Goal: Task Accomplishment & Management: Use online tool/utility

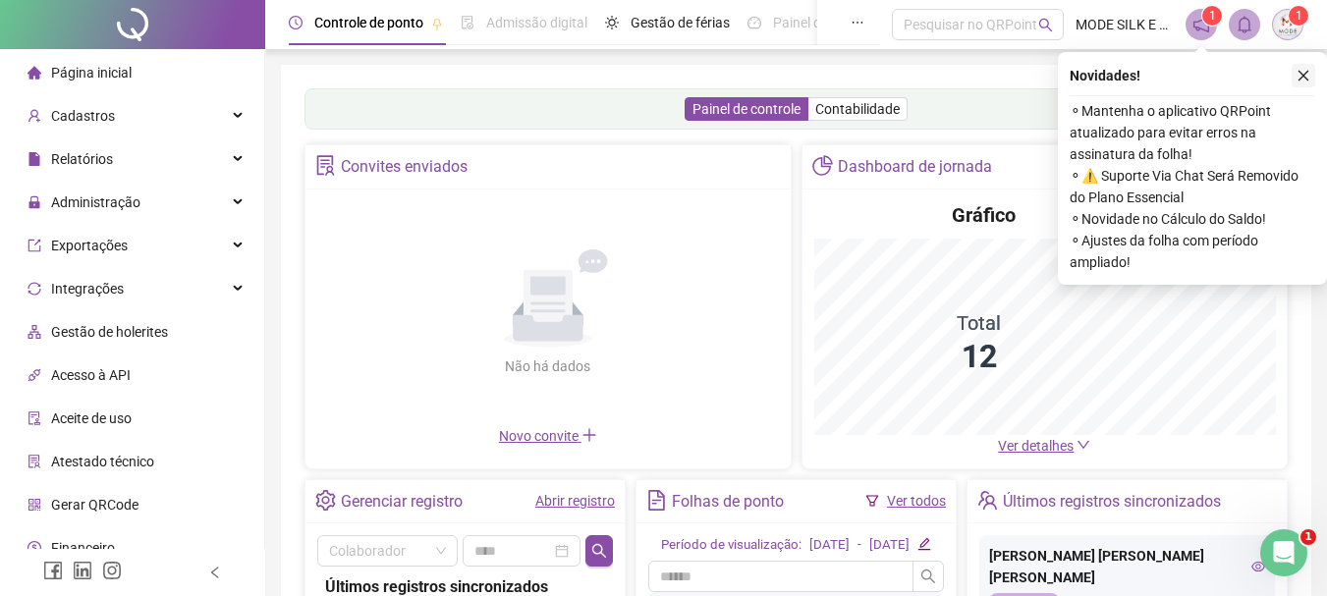
click at [1304, 83] on button "button" at bounding box center [1303, 76] width 24 height 24
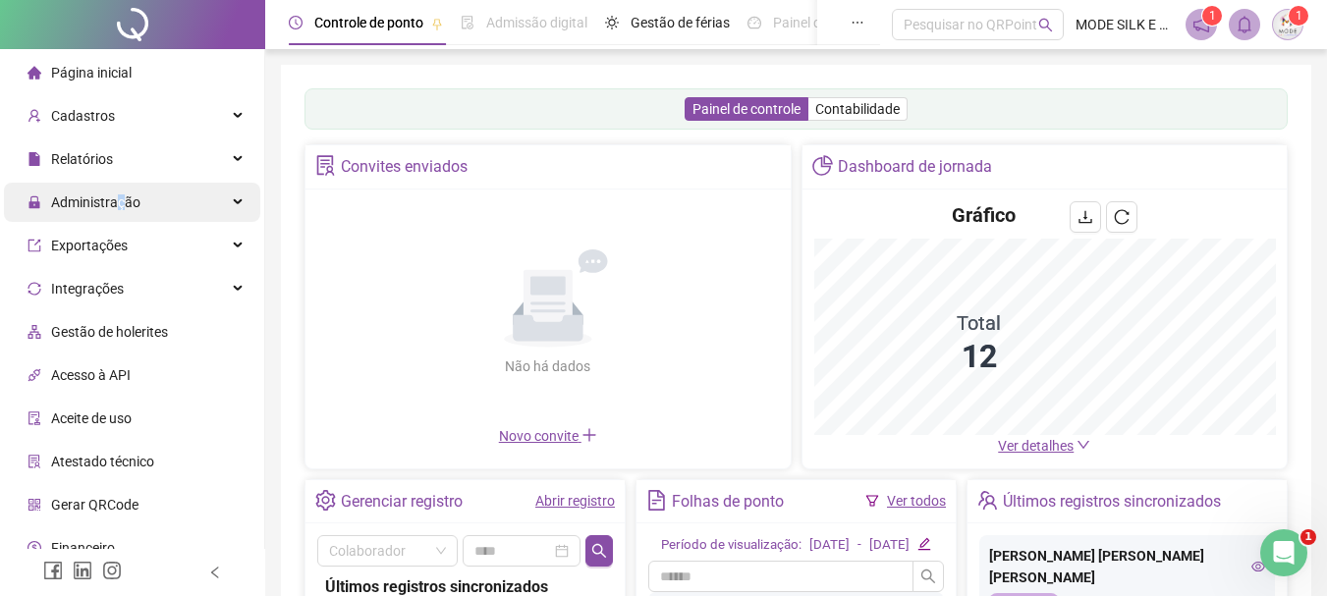
click at [120, 194] on span "Administração" at bounding box center [95, 202] width 89 height 16
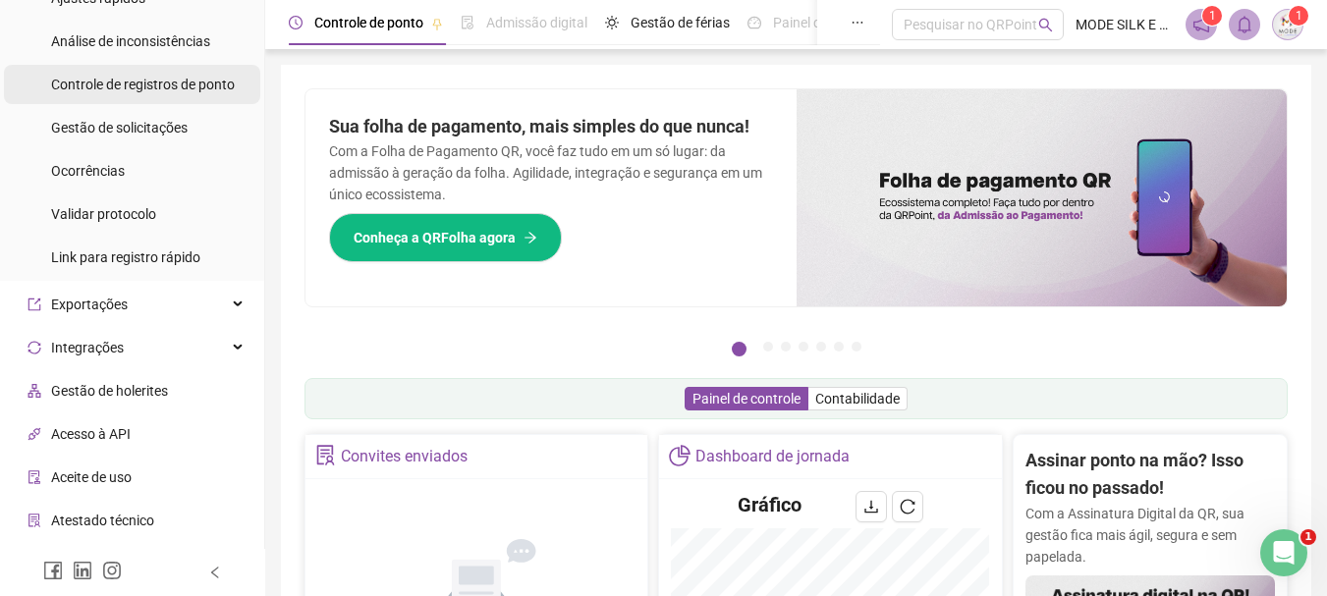
scroll to position [98, 0]
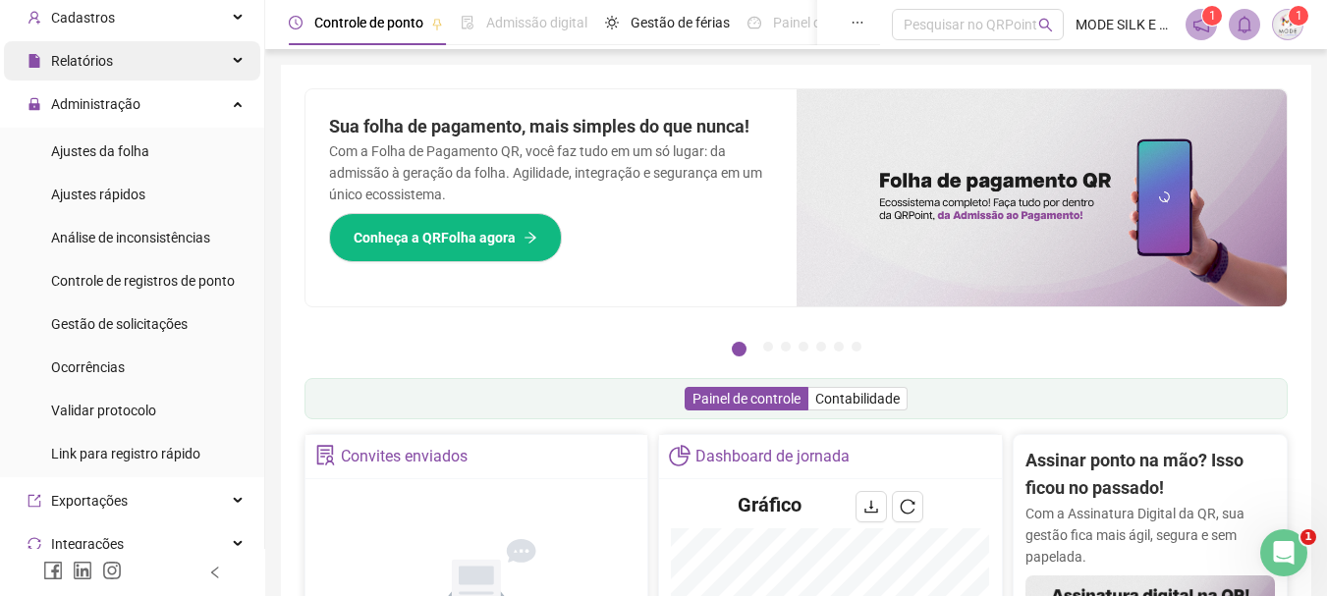
click at [151, 45] on div "Relatórios" at bounding box center [132, 60] width 256 height 39
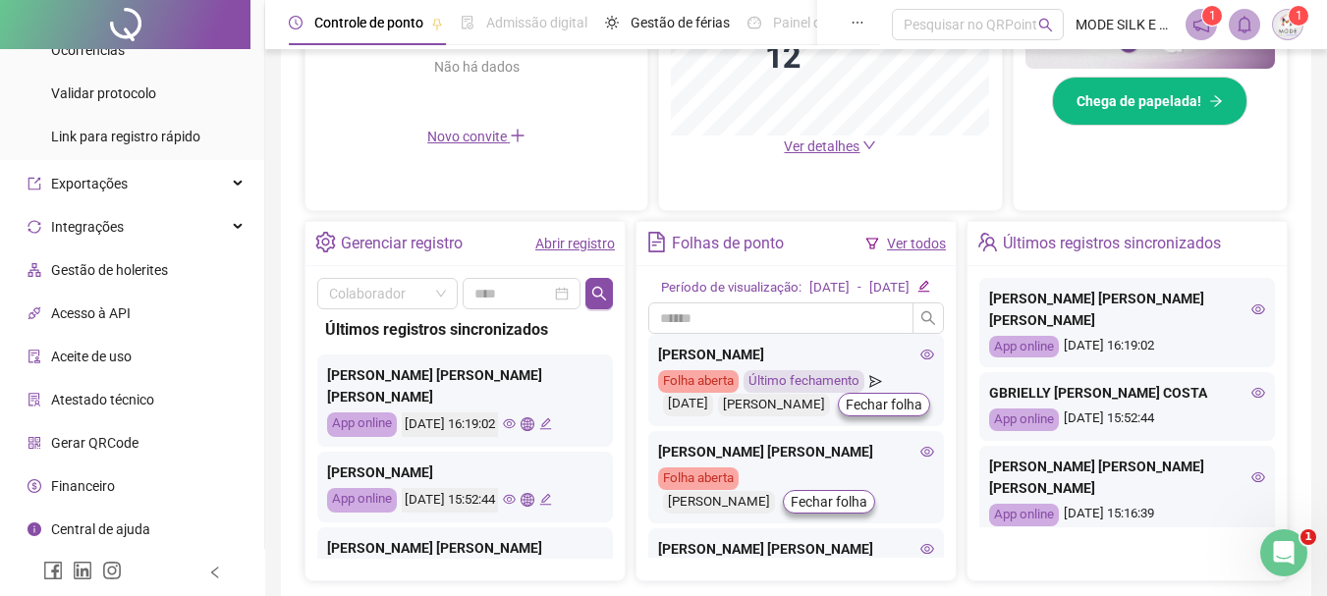
scroll to position [687, 0]
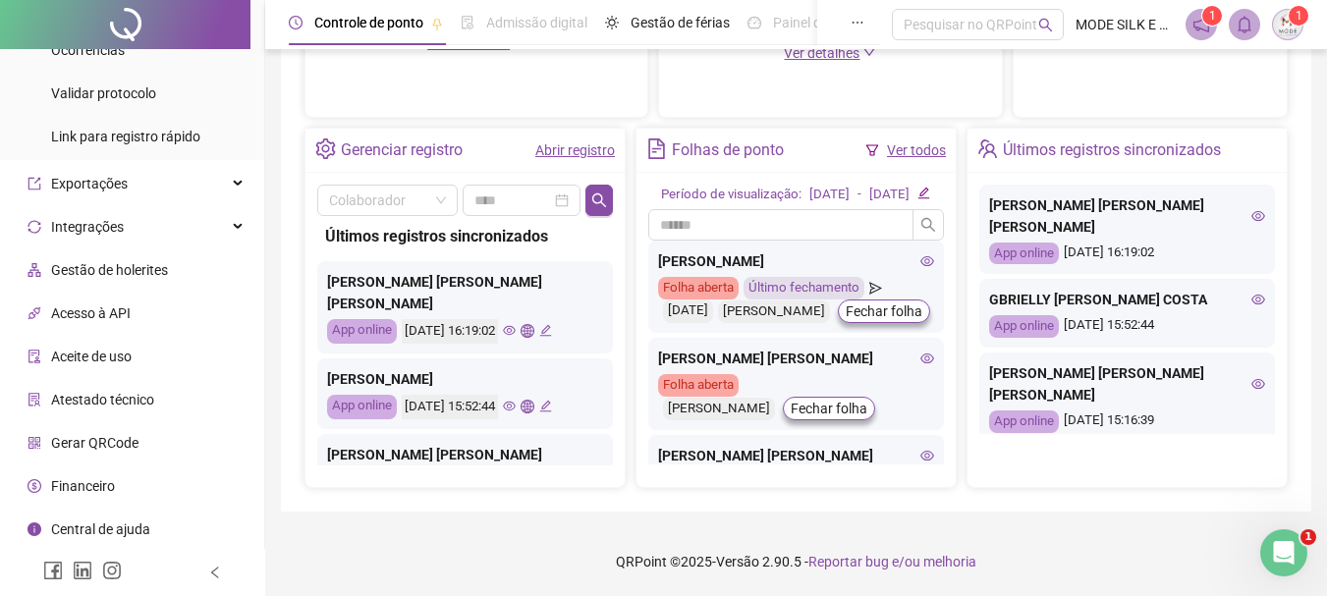
click at [137, 536] on span "Central de ajuda" at bounding box center [100, 529] width 99 height 16
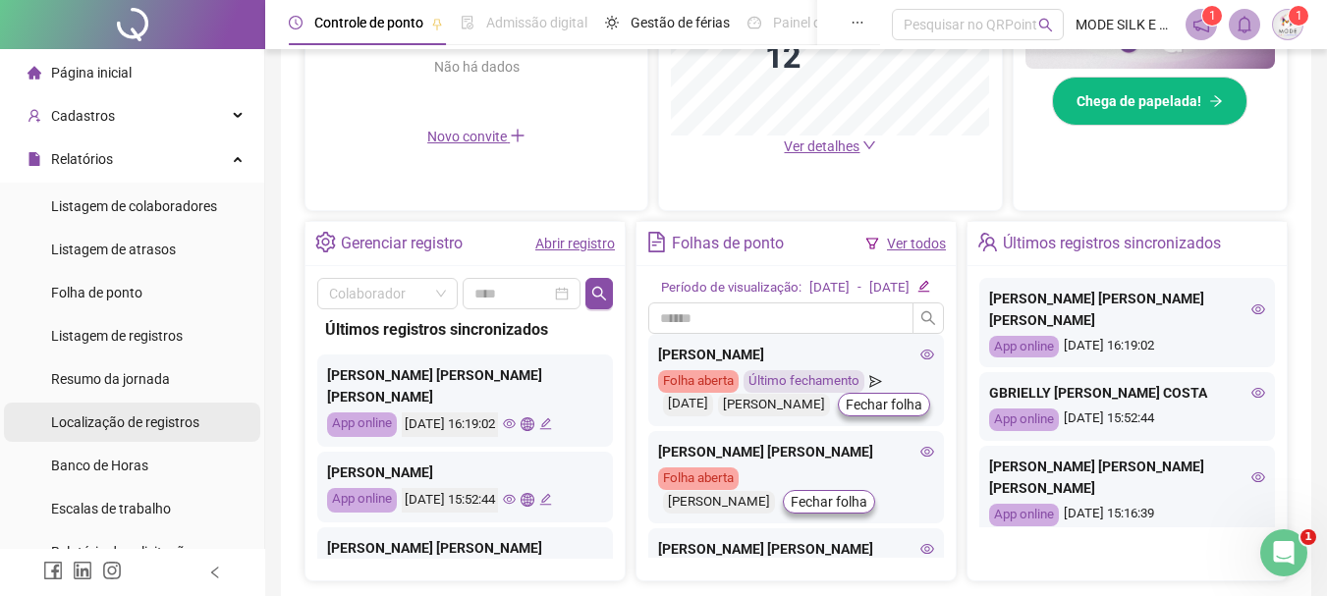
scroll to position [98, 0]
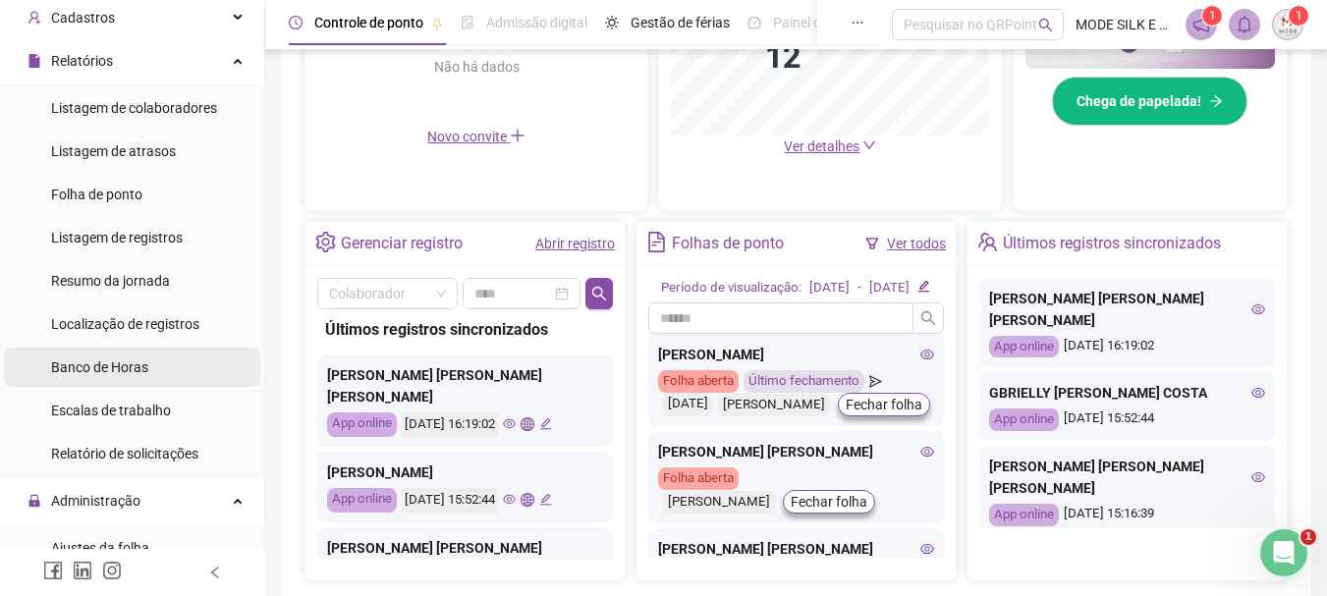
click at [134, 359] on span "Banco de Horas" at bounding box center [99, 367] width 97 height 16
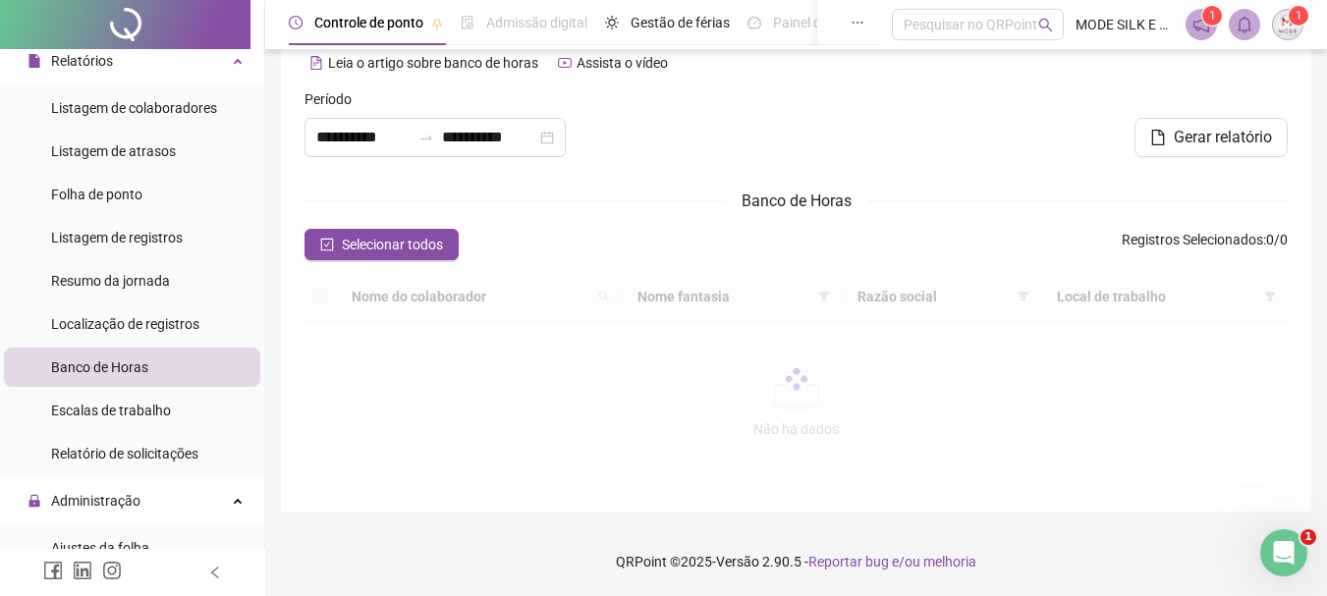
scroll to position [31, 0]
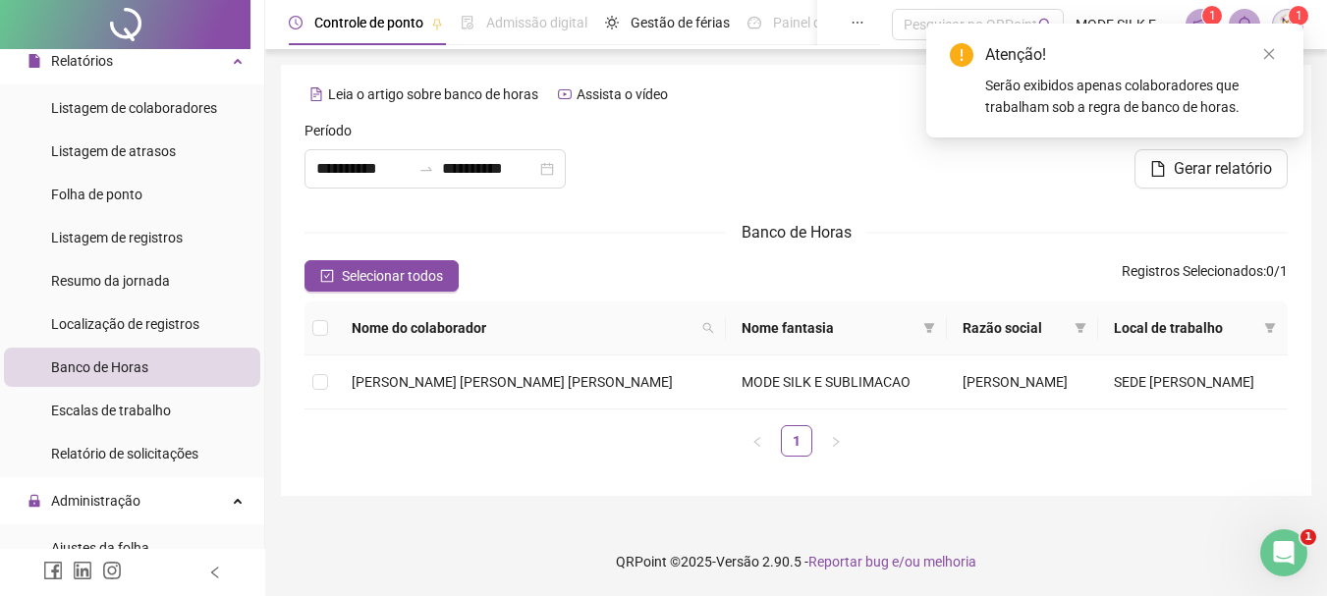
type input "**********"
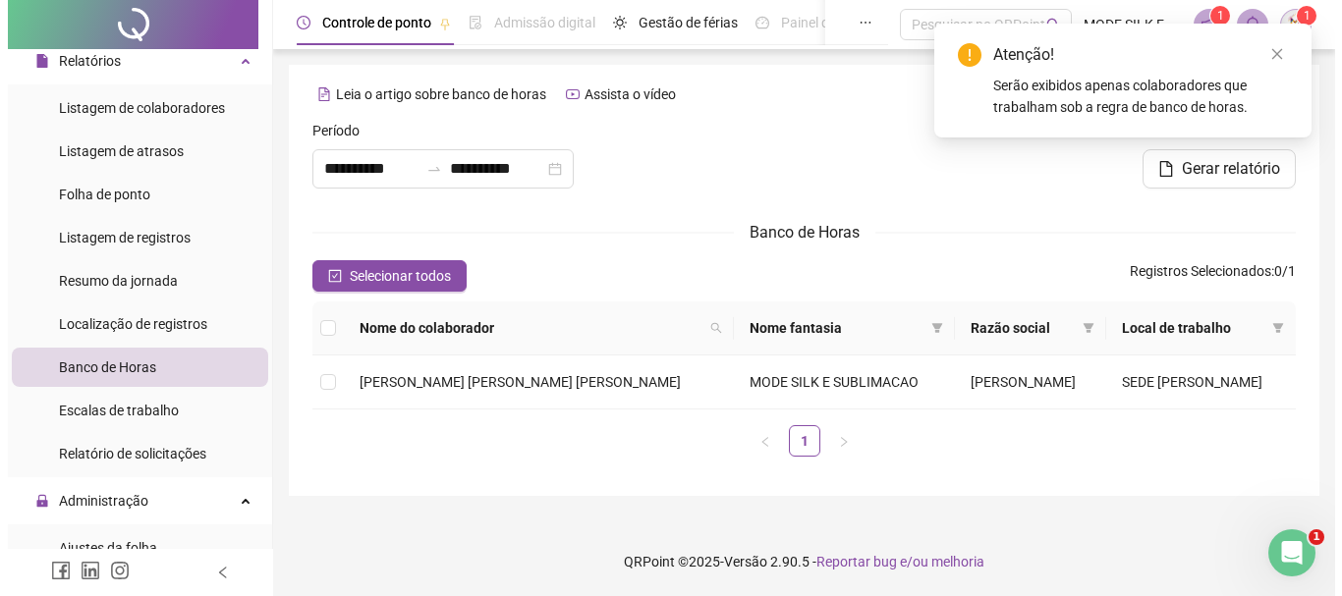
scroll to position [0, 0]
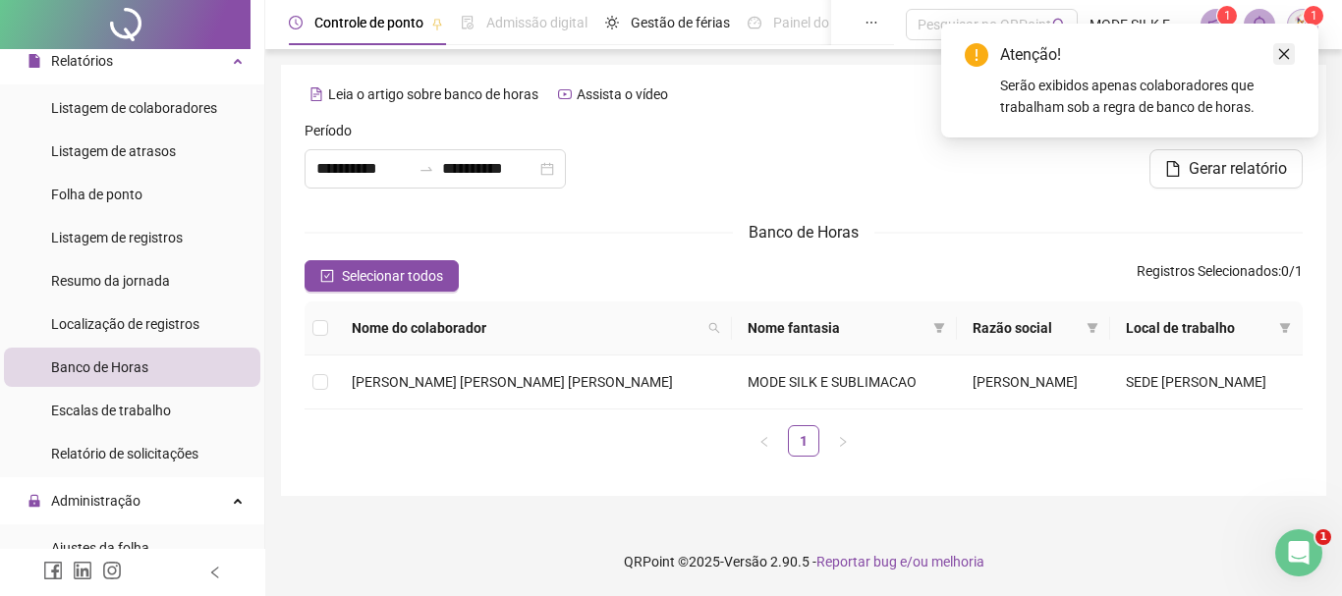
click at [1283, 49] on icon "close" at bounding box center [1284, 54] width 14 height 14
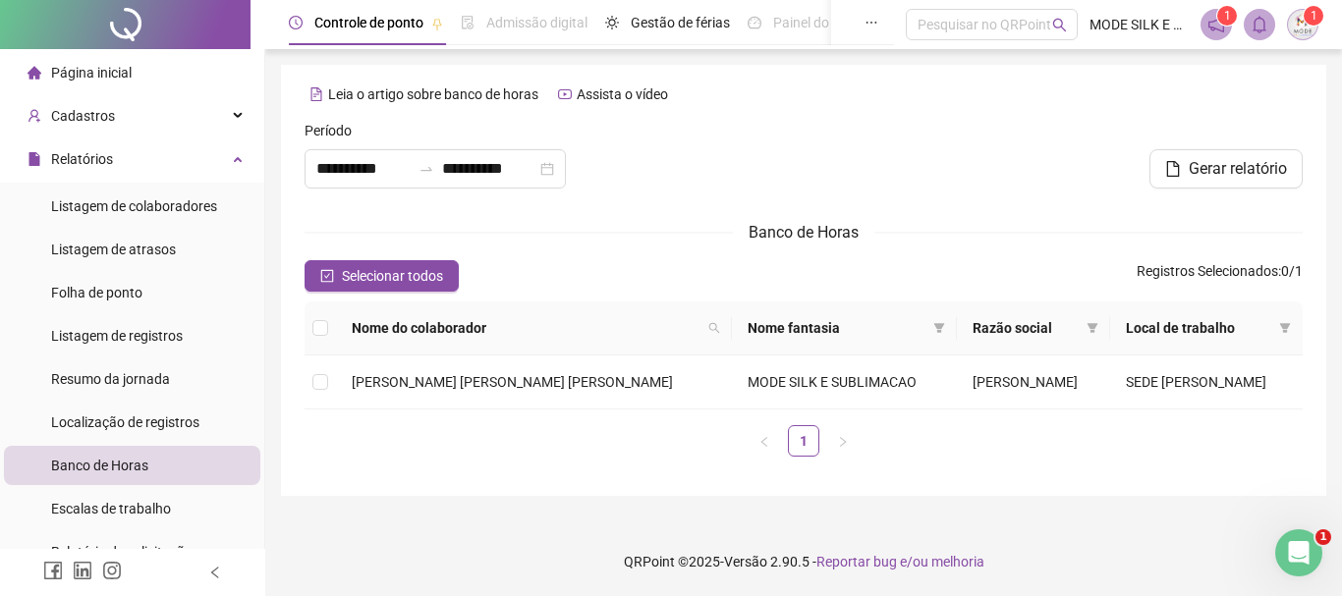
click at [132, 80] on li "Página inicial" at bounding box center [132, 72] width 256 height 39
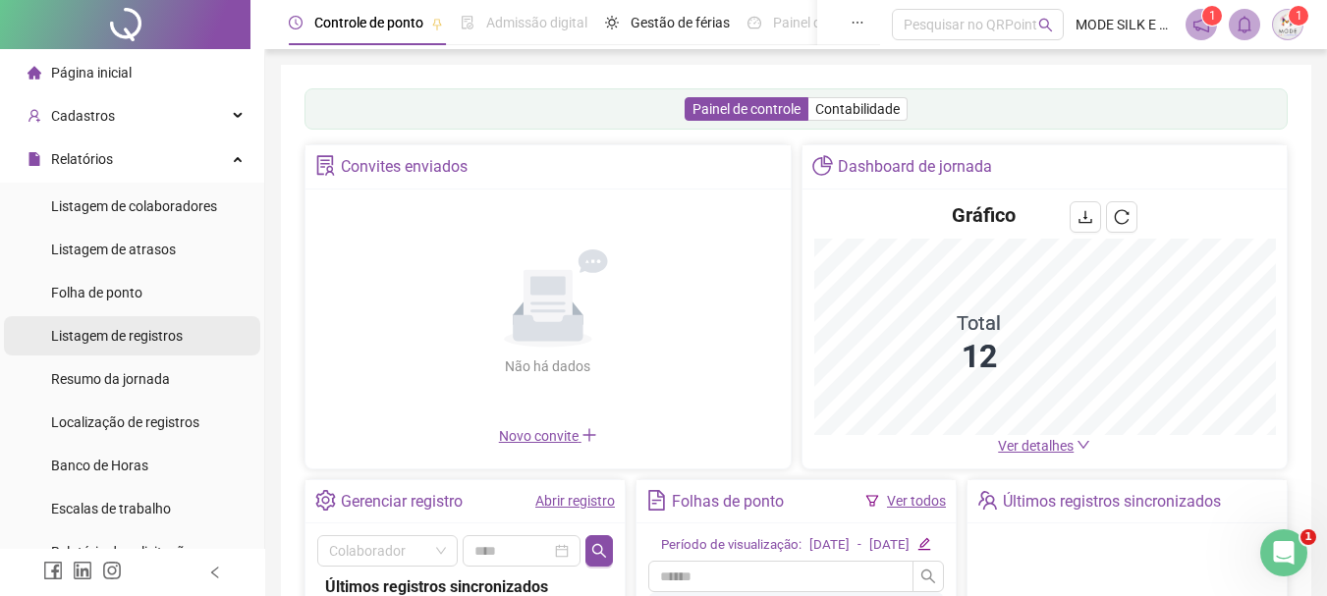
click at [126, 338] on span "Listagem de registros" at bounding box center [117, 336] width 132 height 16
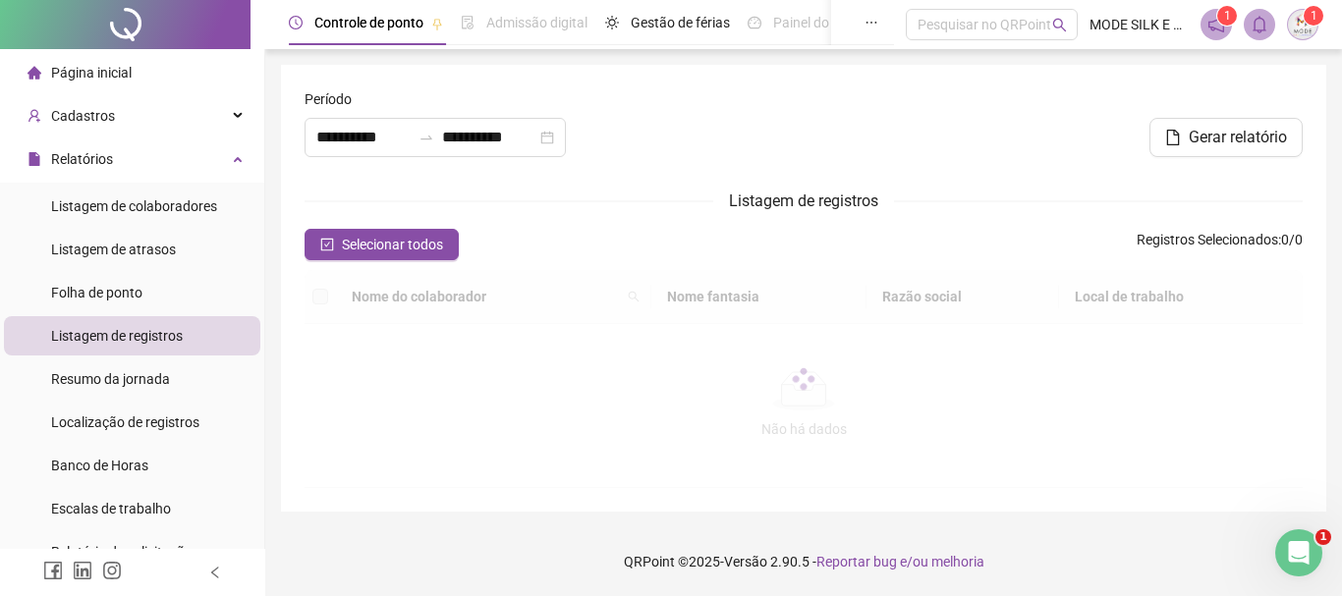
type input "**********"
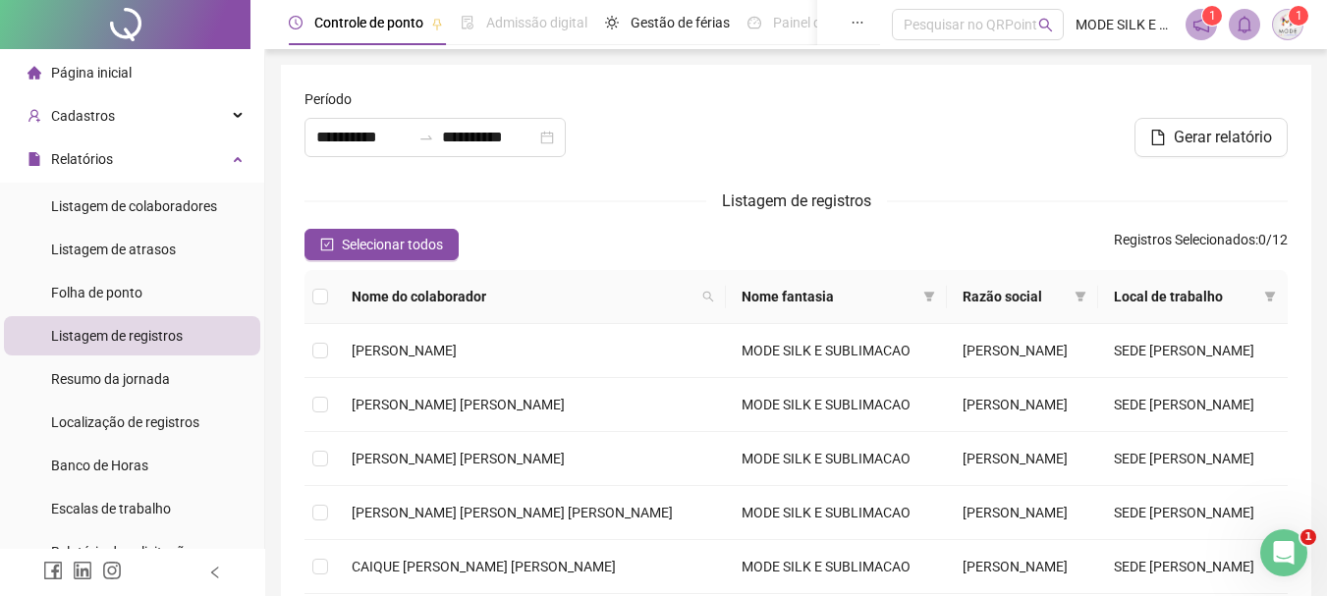
scroll to position [196, 0]
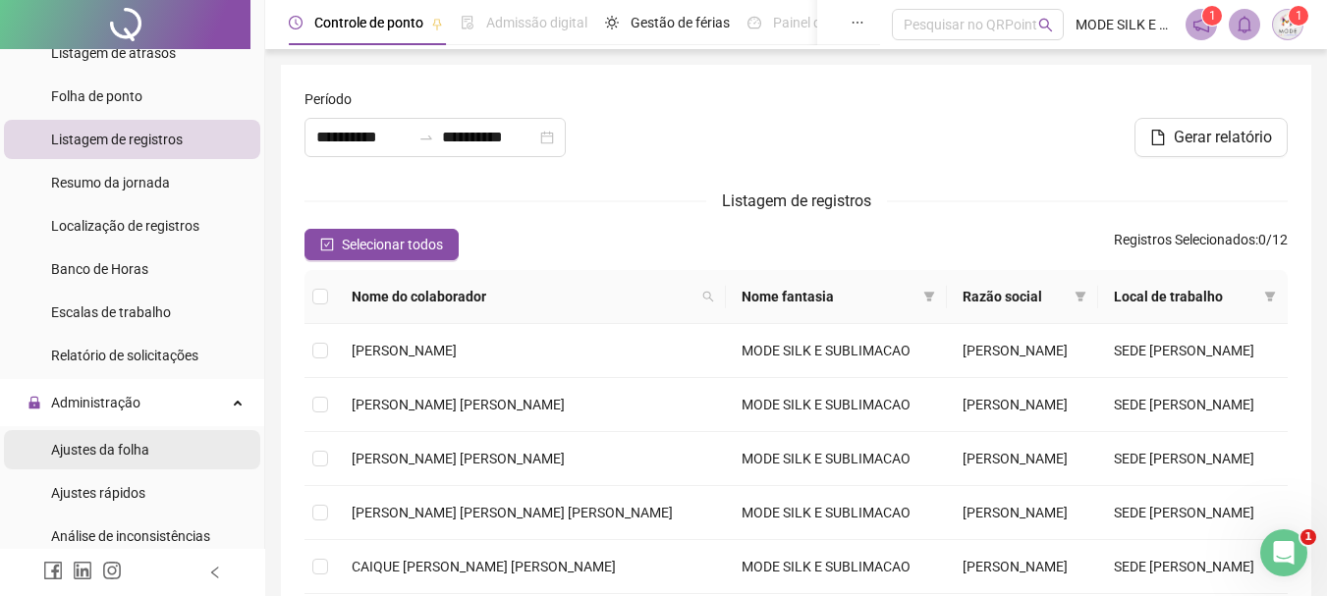
click at [111, 446] on span "Ajustes da folha" at bounding box center [100, 450] width 98 height 16
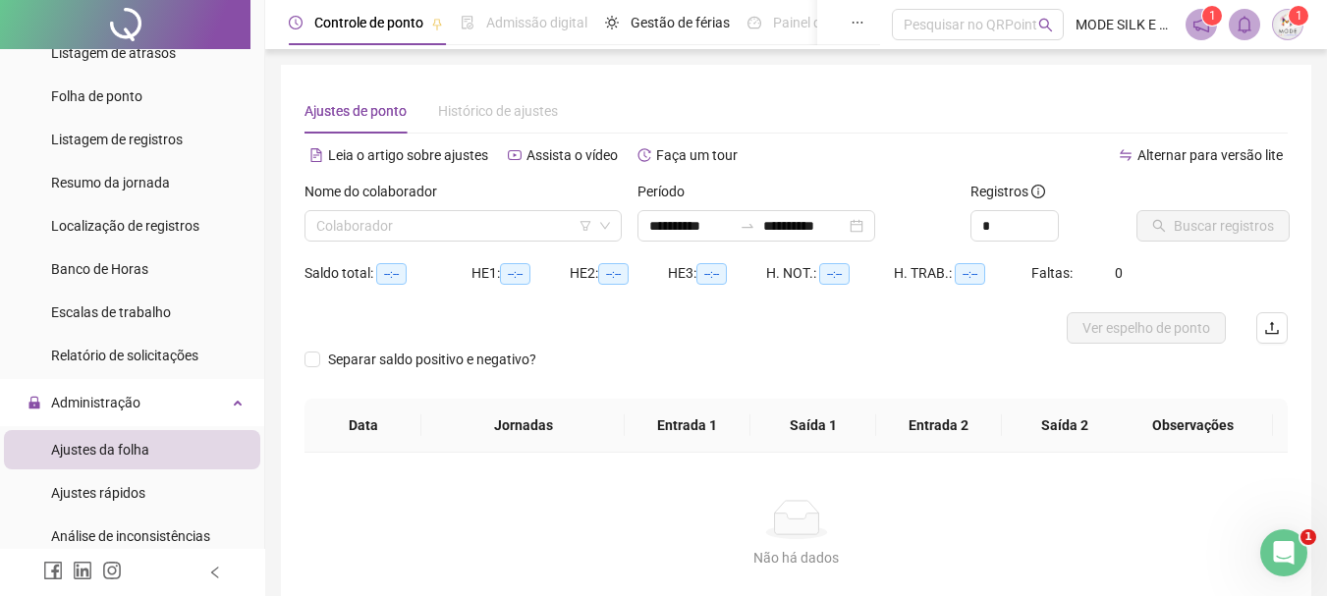
type input "**********"
click at [411, 232] on input "search" at bounding box center [454, 225] width 276 height 29
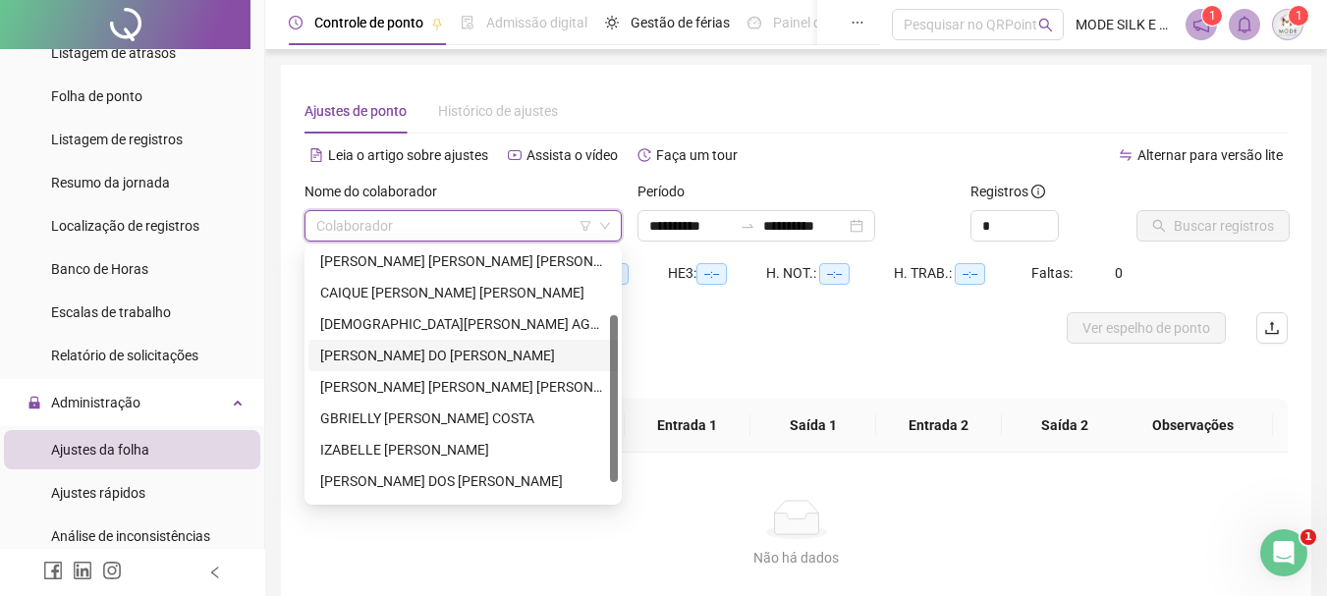
scroll to position [126, 0]
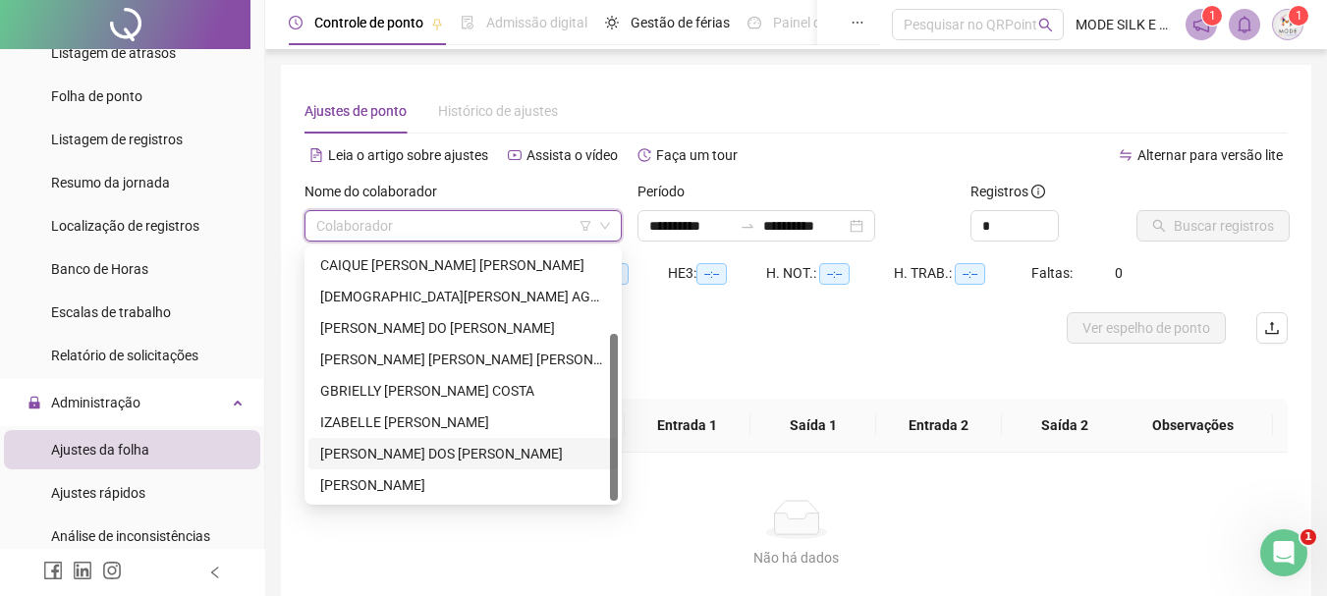
click at [408, 457] on div "[PERSON_NAME] DOS [PERSON_NAME]" at bounding box center [463, 454] width 286 height 22
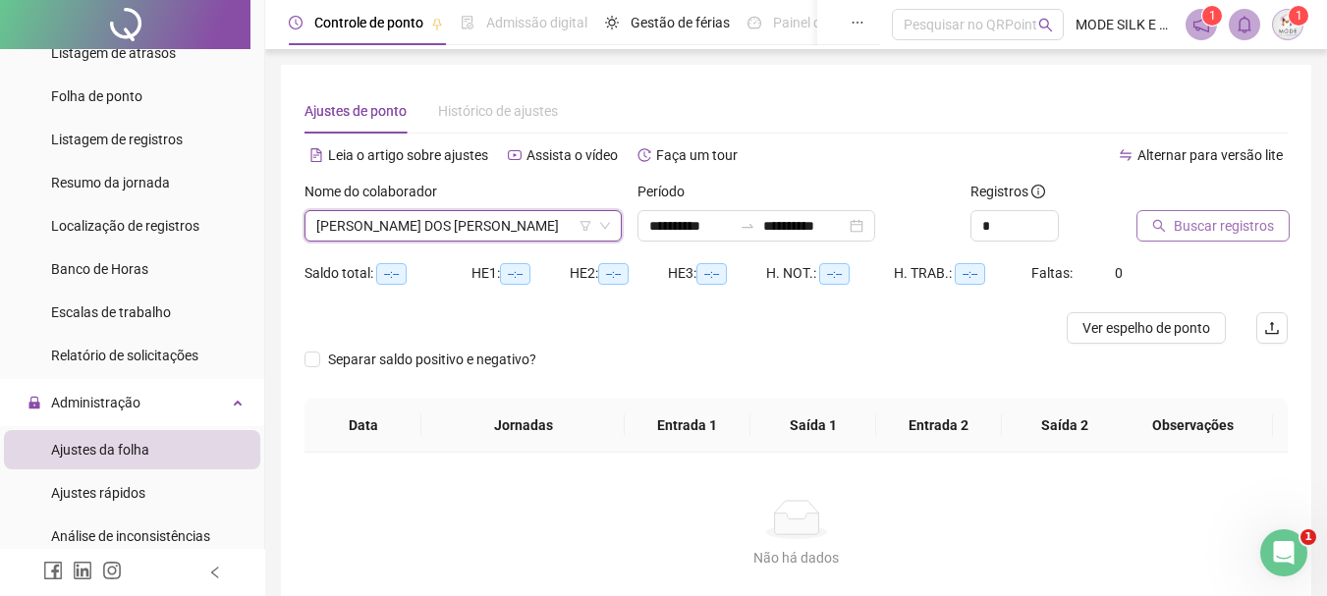
click at [1246, 230] on span "Buscar registros" at bounding box center [1224, 226] width 100 height 22
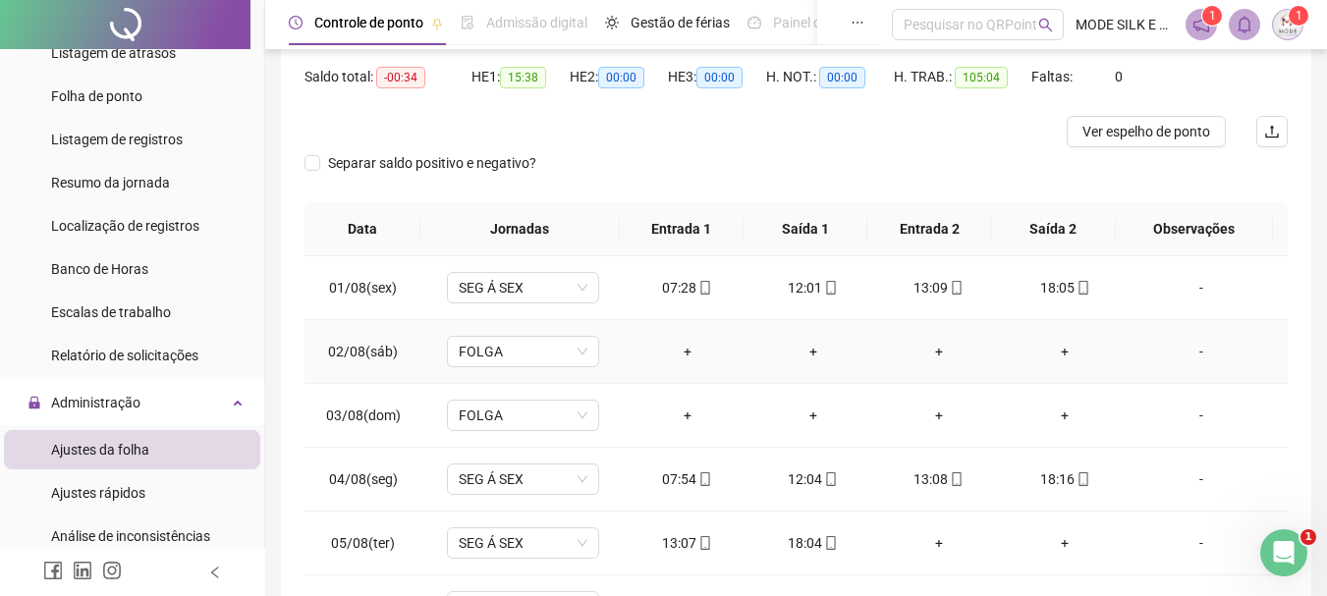
scroll to position [0, 0]
